Goal: Task Accomplishment & Management: Manage account settings

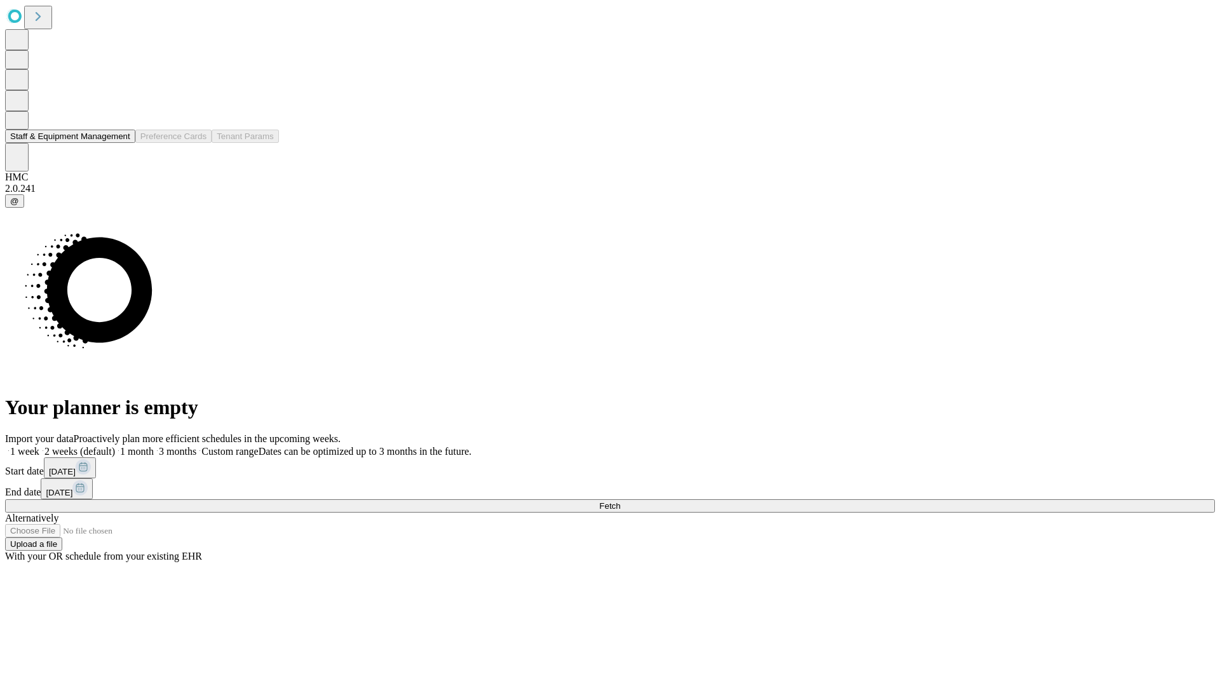
click at [121, 143] on button "Staff & Equipment Management" at bounding box center [70, 136] width 130 height 13
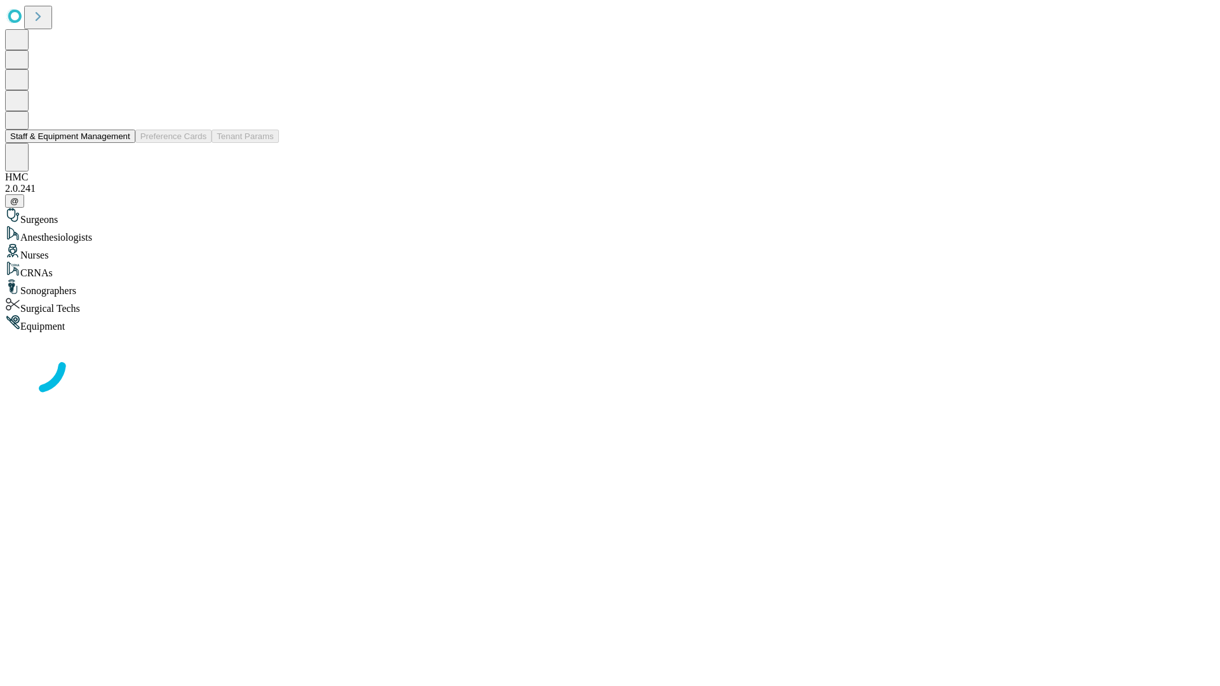
click at [121, 143] on button "Staff & Equipment Management" at bounding box center [70, 136] width 130 height 13
